Goal: Navigation & Orientation: Find specific page/section

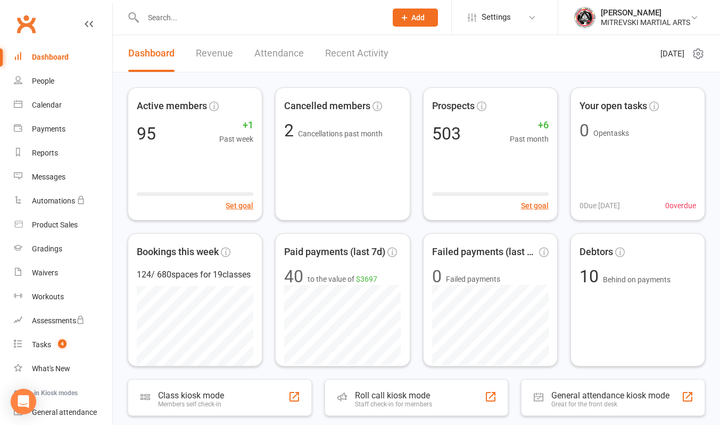
click at [361, 56] on link "Recent Activity" at bounding box center [356, 53] width 63 height 37
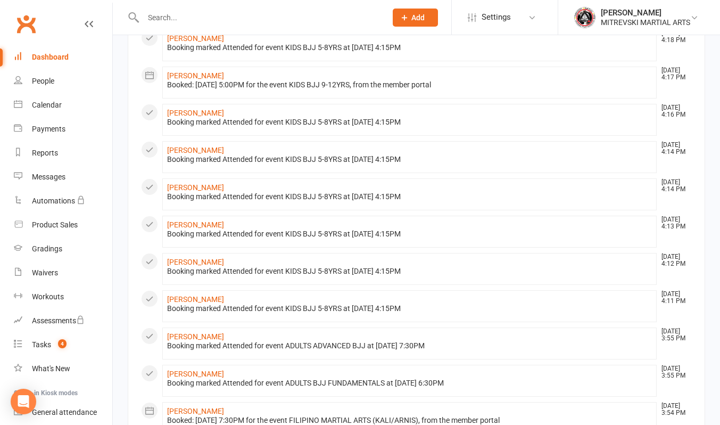
scroll to position [506, 0]
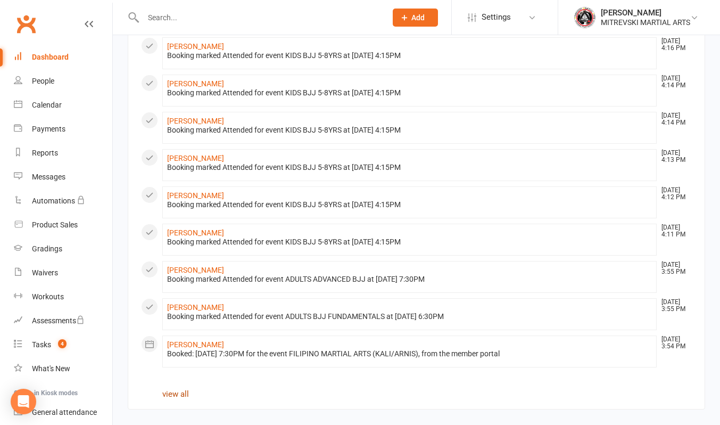
click at [184, 394] on link "view all" at bounding box center [175, 394] width 27 height 10
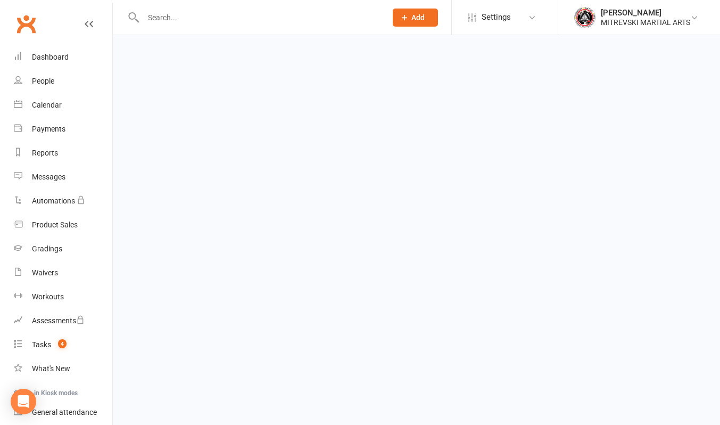
click at [180, 50] on html "Prospect Member Non-attending contact Class / event Appointment Grading event T…" at bounding box center [360, 25] width 720 height 50
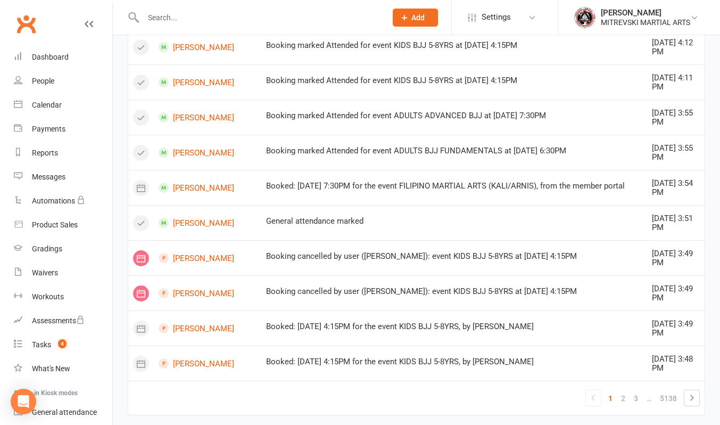
scroll to position [651, 0]
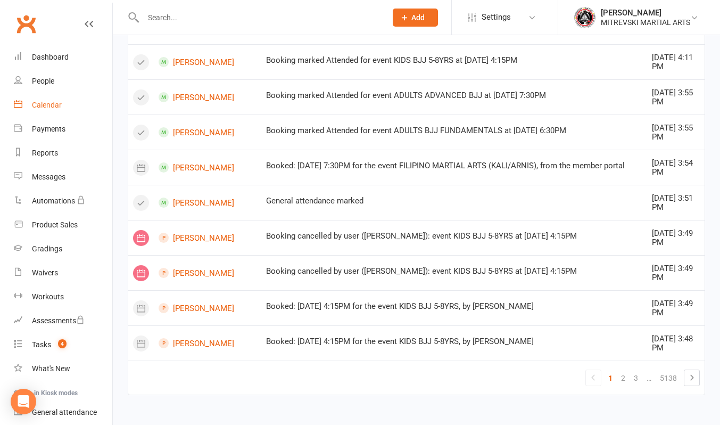
click at [52, 107] on div "Calendar" at bounding box center [47, 105] width 30 height 9
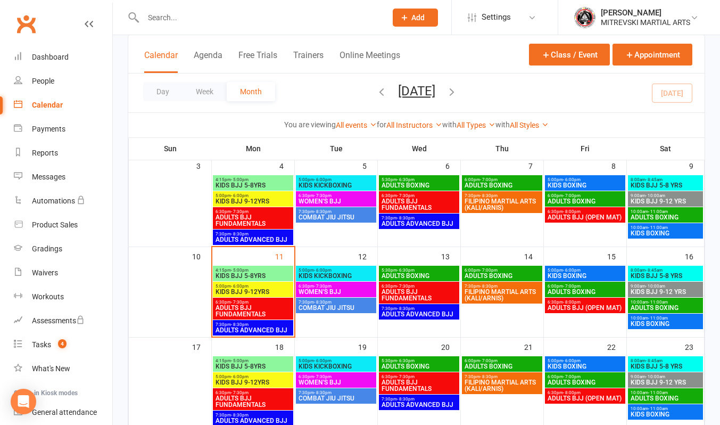
scroll to position [213, 0]
